Goal: Task Accomplishment & Management: Complete application form

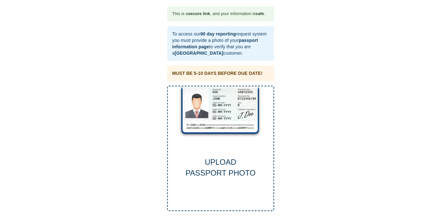
scroll to position [1, 0]
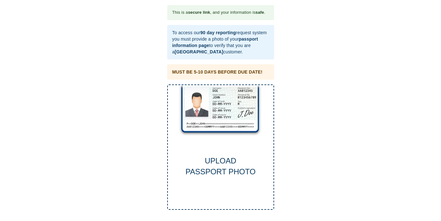
click at [227, 167] on div "UPLOAD PASSPORT PHOTO" at bounding box center [221, 166] width 106 height 22
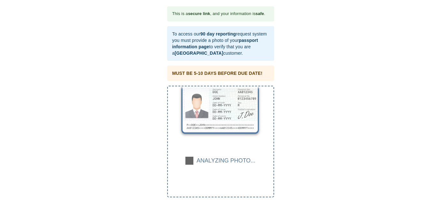
scroll to position [0, 0]
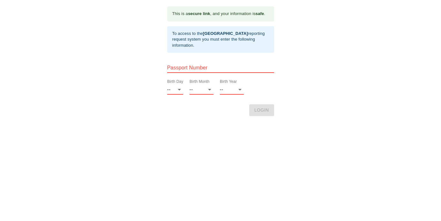
click at [177, 67] on input "text" at bounding box center [220, 68] width 107 height 10
type input "PA8240673"
click at [179, 88] on select "-- 01 02 03 04 05 06 07 08 09 10 11 12 13 14 15 16 17 18 19 20 21 22 23 24 25 2…" at bounding box center [175, 89] width 16 height 10
select select "03"
click at [167, 84] on select "-- 01 02 03 04 05 06 07 08 09 10 11 12 13 14 15 16 17 18 19 20 21 22 23 24 25 2…" at bounding box center [175, 89] width 16 height 10
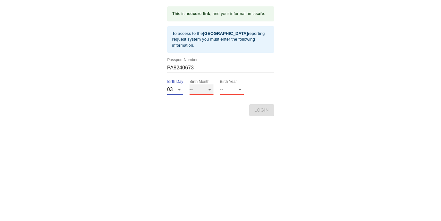
click at [210, 90] on select "-- 01 02 03 04 05 06 07 08 09 10 11 12" at bounding box center [202, 89] width 24 height 10
select select "07"
click at [190, 84] on select "-- 01 02 03 04 05 06 07 08 09 10 11 12" at bounding box center [202, 89] width 24 height 10
click at [239, 88] on select "-- 2025 2024 2023 2022 2021 2020 2019 2018 2017 2016 2015 2014 2013 2012 2011 2…" at bounding box center [232, 89] width 24 height 10
select select "1952"
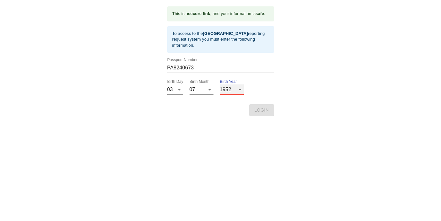
click at [220, 84] on select "-- 2025 2024 2023 2022 2021 2020 2019 2018 2017 2016 2015 2014 2013 2012 2011 2…" at bounding box center [232, 89] width 24 height 10
click at [260, 109] on span "LOGIN" at bounding box center [261, 110] width 15 height 8
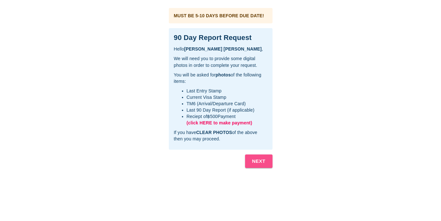
click at [257, 161] on b "NEXT" at bounding box center [258, 161] width 13 height 8
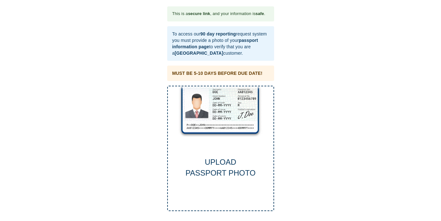
scroll to position [1, 0]
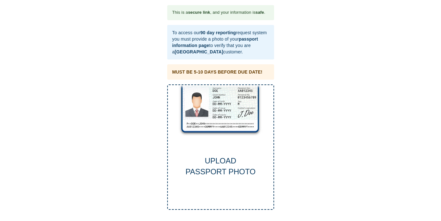
click at [231, 161] on div "UPLOAD PASSPORT PHOTO" at bounding box center [221, 166] width 106 height 22
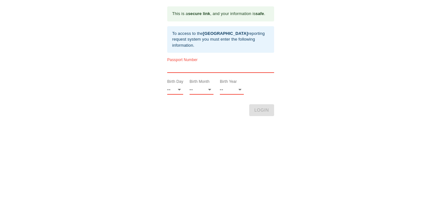
click at [171, 68] on input "text" at bounding box center [220, 68] width 107 height 10
type input "PA8240673"
click at [180, 88] on select "-- 01 02 03 04 05 06 07 08 09 10 11 12 13 14 15 16 17 18 19 20 21 22 23 24 25 2…" at bounding box center [175, 89] width 16 height 10
select select "03"
click at [167, 84] on select "-- 01 02 03 04 05 06 07 08 09 10 11 12 13 14 15 16 17 18 19 20 21 22 23 24 25 2…" at bounding box center [175, 89] width 16 height 10
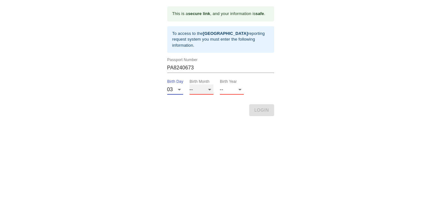
click at [210, 90] on select "-- 01 02 03 04 05 06 07 08 09 10 11 12" at bounding box center [202, 89] width 24 height 10
select select "07"
click at [190, 84] on select "-- 01 02 03 04 05 06 07 08 09 10 11 12" at bounding box center [202, 89] width 24 height 10
click at [240, 88] on select "-- 2025 2024 2023 2022 2021 2020 2019 2018 2017 2016 2015 2014 2013 2012 2011 2…" at bounding box center [232, 89] width 24 height 10
select select "1952"
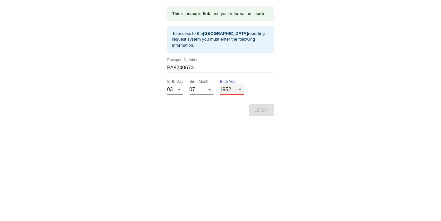
click at [220, 84] on select "-- 2025 2024 2023 2022 2021 2020 2019 2018 2017 2016 2015 2014 2013 2012 2011 2…" at bounding box center [232, 89] width 24 height 10
click at [261, 109] on span "LOGIN" at bounding box center [261, 110] width 15 height 8
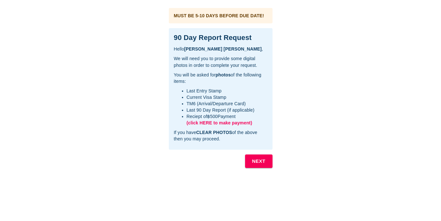
click at [227, 124] on span "(click HERE to make payment)" at bounding box center [220, 122] width 66 height 5
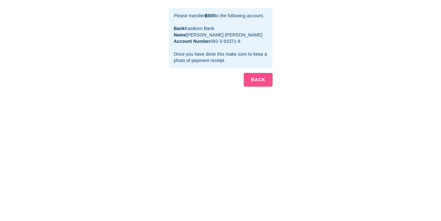
click at [260, 79] on b "BACK" at bounding box center [258, 79] width 14 height 8
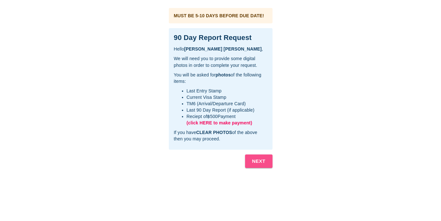
click at [258, 160] on b "NEXT" at bounding box center [258, 161] width 13 height 8
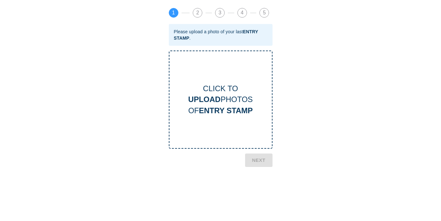
click at [229, 102] on div "CLICK TO UPLOAD PHOTOS OF ENTRY STAMP" at bounding box center [221, 99] width 102 height 33
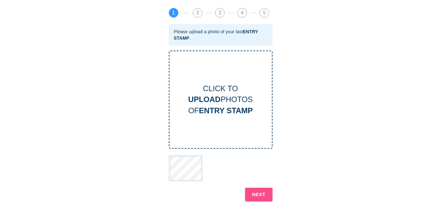
click at [256, 192] on b "NEXT" at bounding box center [258, 194] width 13 height 8
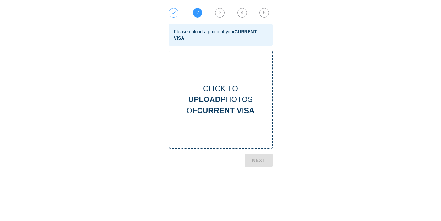
click at [226, 104] on div "CLICK TO UPLOAD PHOTOS OF CURRENT VISA" at bounding box center [221, 99] width 102 height 33
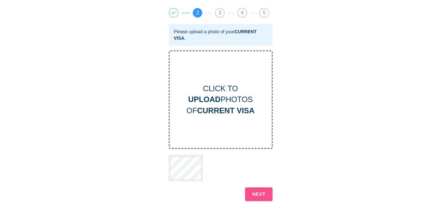
click at [260, 194] on b "NEXT" at bounding box center [258, 194] width 13 height 8
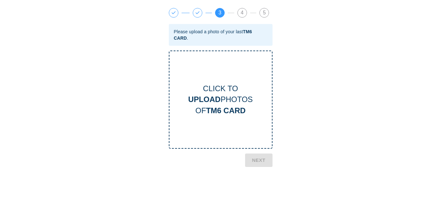
click at [225, 107] on b "TM6 CARD" at bounding box center [226, 110] width 40 height 9
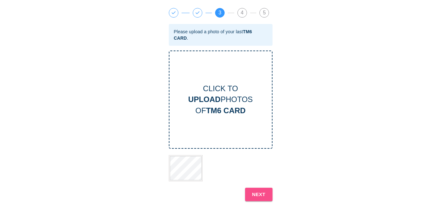
click at [260, 194] on b "NEXT" at bounding box center [258, 194] width 13 height 8
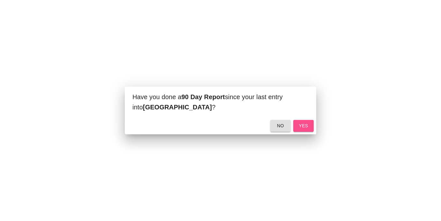
click at [303, 123] on span "yes" at bounding box center [303, 126] width 10 height 8
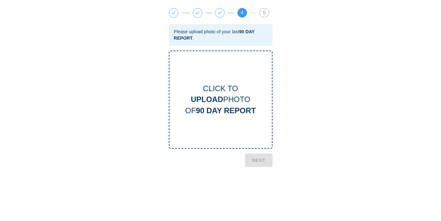
click at [218, 104] on div "CLICK TO UPLOAD PHOTO OF 90 DAY REPORT" at bounding box center [221, 99] width 102 height 33
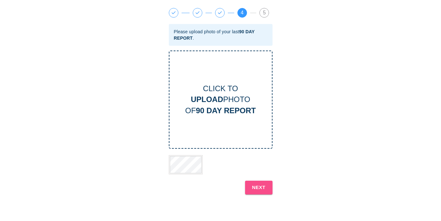
click at [258, 187] on b "NEXT" at bounding box center [258, 187] width 13 height 8
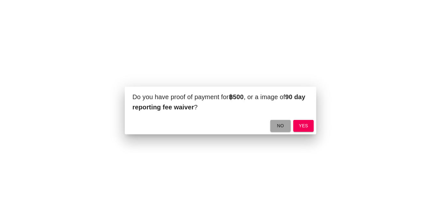
click at [282, 125] on span "no" at bounding box center [281, 126] width 10 height 8
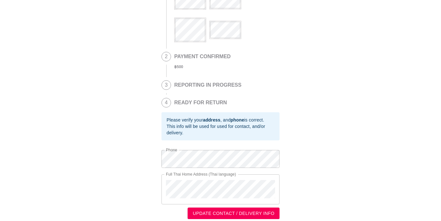
scroll to position [63, 0]
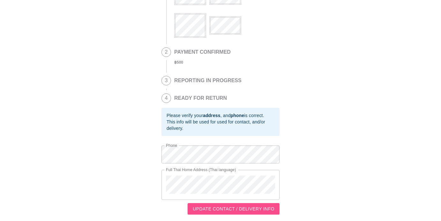
click at [239, 208] on span "UPDATE CONTACT / DELIVERY INFO" at bounding box center [234, 209] width 82 height 8
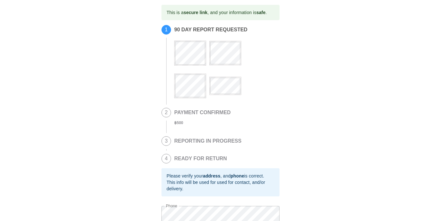
scroll to position [0, 0]
